Goal: Navigation & Orientation: Find specific page/section

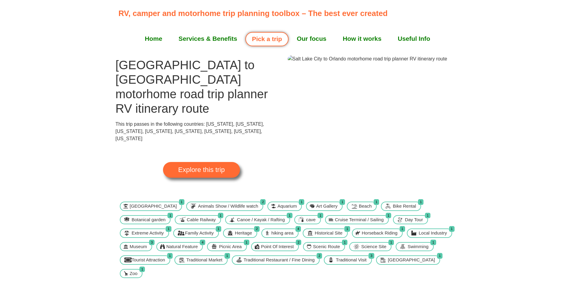
click at [210, 166] on span "Explore this trip" at bounding box center [201, 169] width 46 height 7
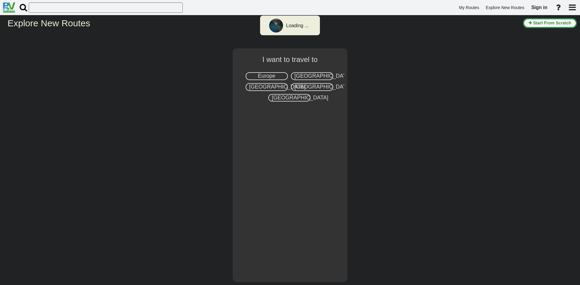
select select "number:2"
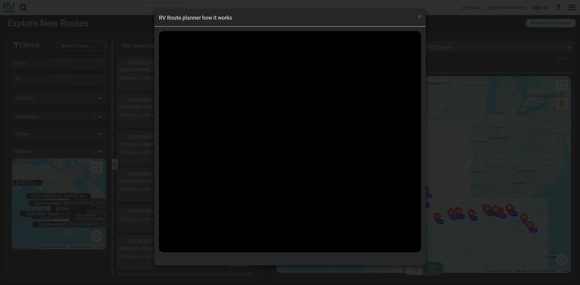
click at [472, 82] on div "× RV Route planner how it works" at bounding box center [290, 142] width 580 height 285
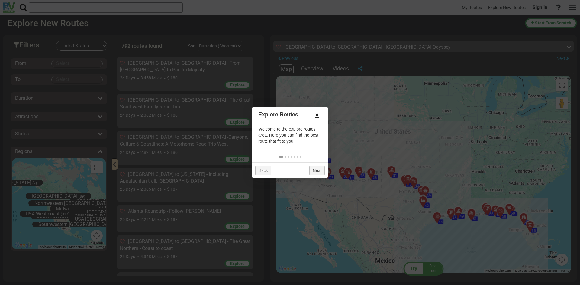
click at [316, 115] on link "×" at bounding box center [317, 115] width 10 height 10
